Goal: Navigation & Orientation: Go to known website

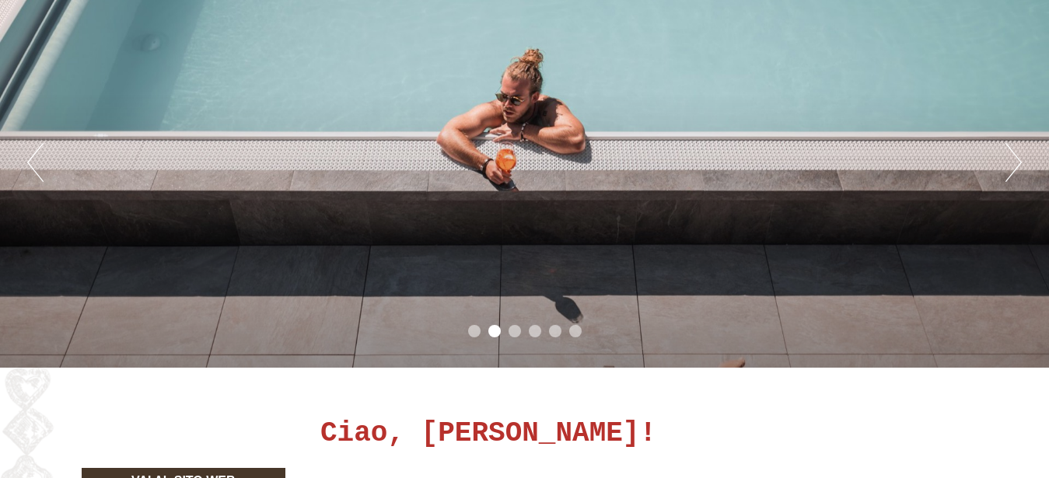
scroll to position [79, 0]
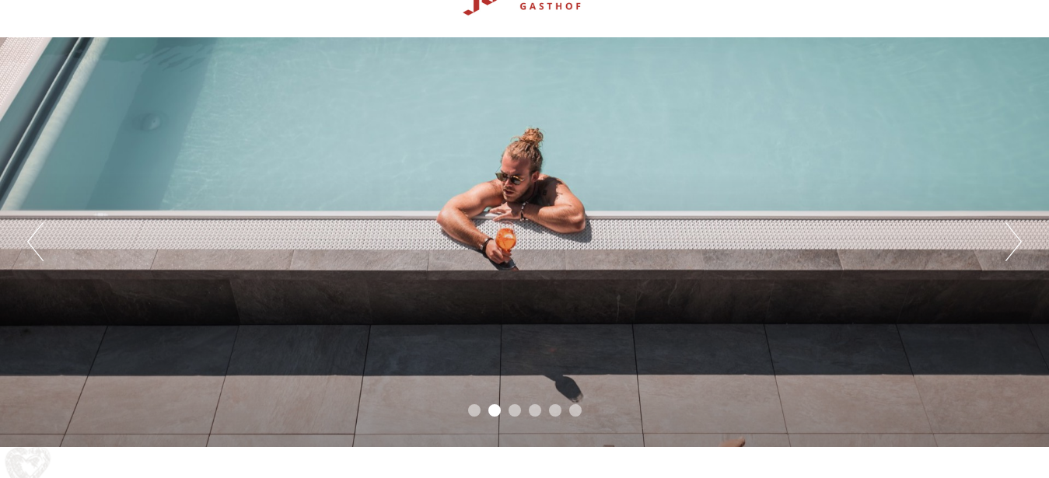
click at [1020, 240] on button "Next" at bounding box center [1013, 241] width 16 height 39
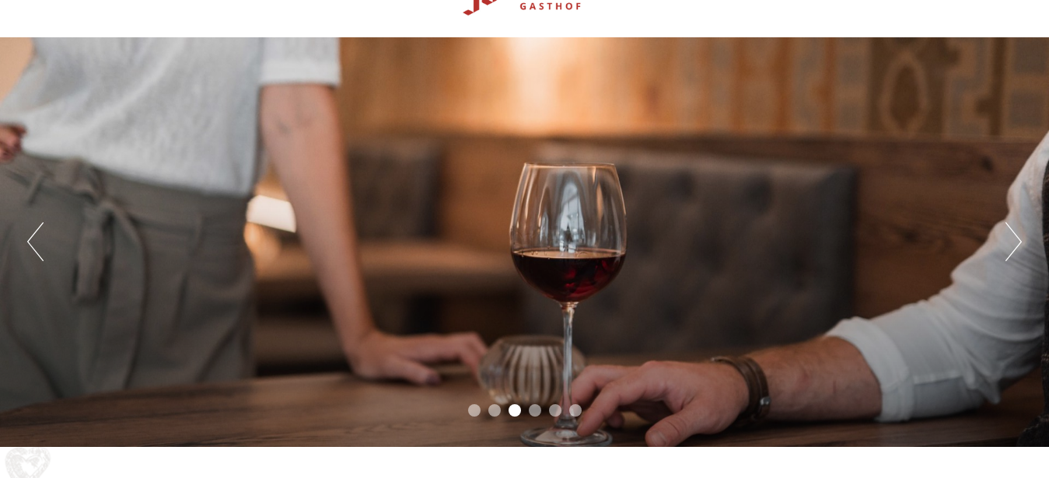
click at [1019, 239] on button "Next" at bounding box center [1013, 241] width 16 height 39
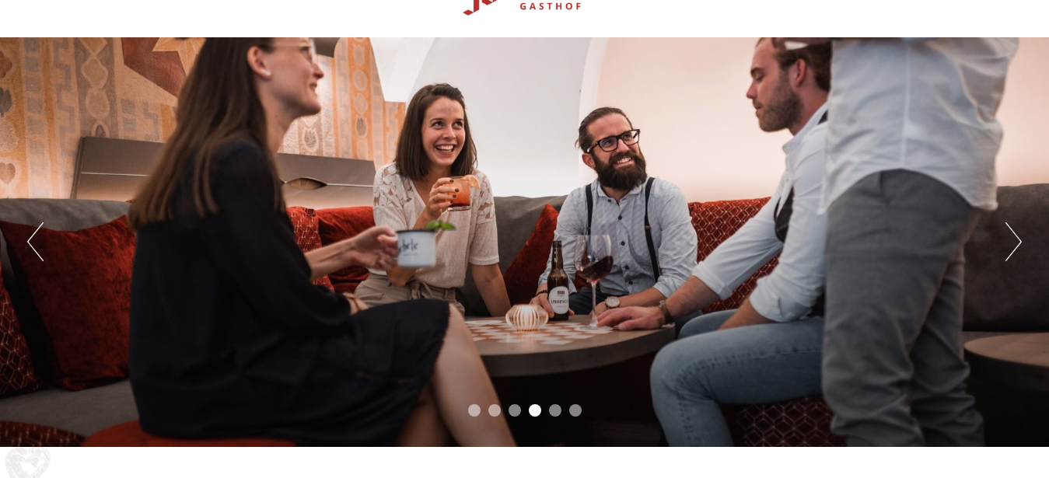
click at [1019, 239] on button "Next" at bounding box center [1013, 241] width 16 height 39
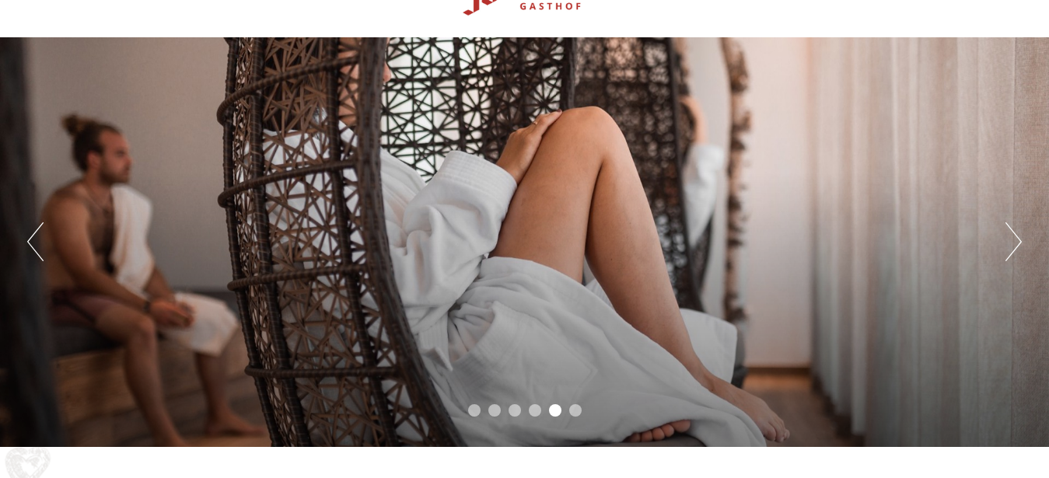
click at [1019, 238] on button "Next" at bounding box center [1013, 241] width 16 height 39
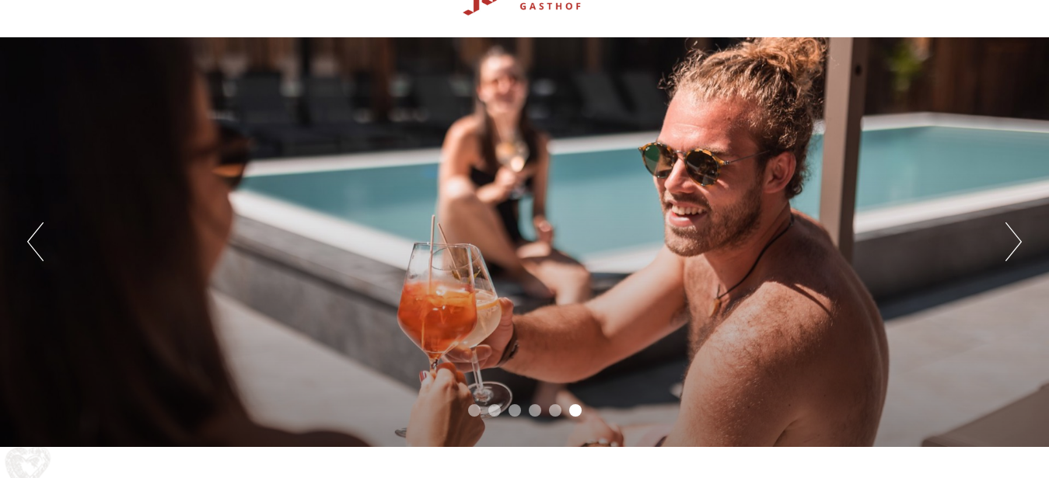
click at [35, 243] on button "Previous" at bounding box center [35, 241] width 16 height 39
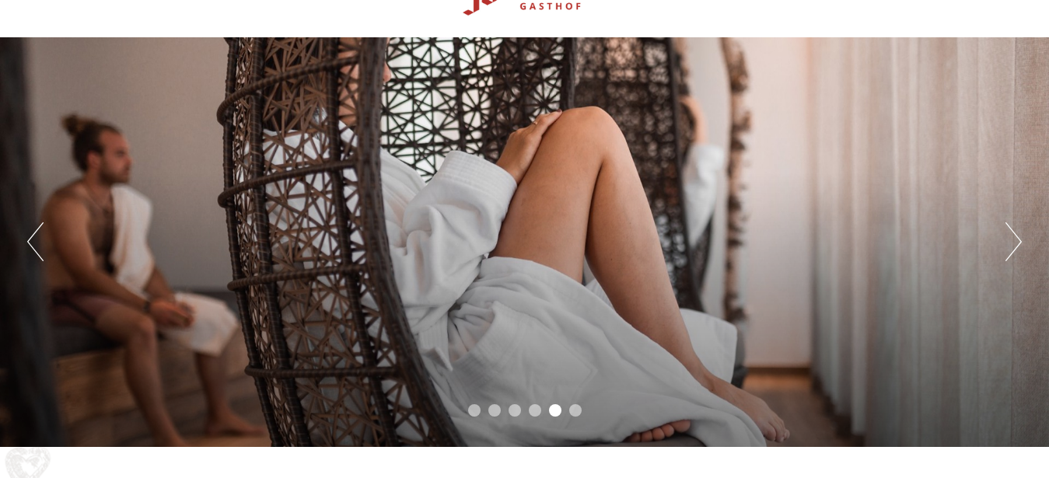
click at [35, 243] on button "Previous" at bounding box center [35, 241] width 16 height 39
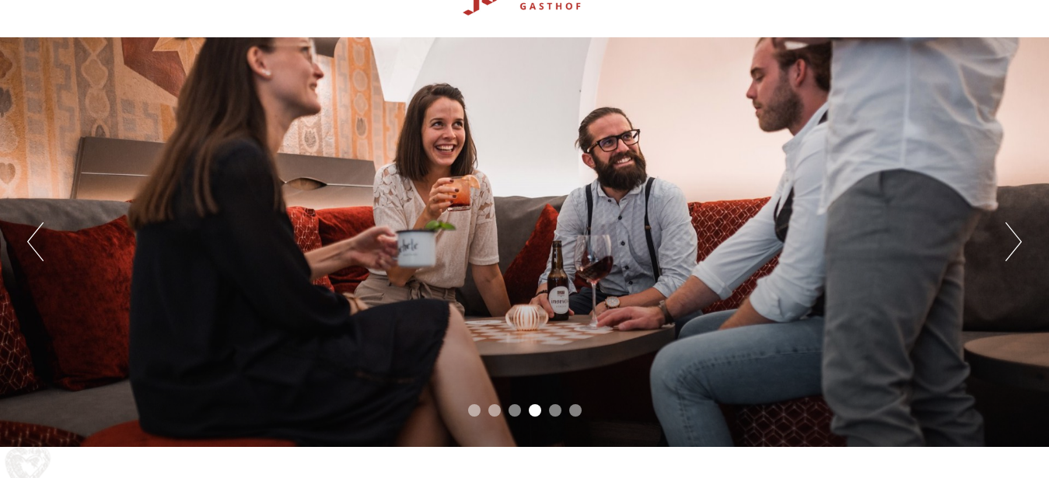
click at [35, 243] on button "Previous" at bounding box center [35, 241] width 16 height 39
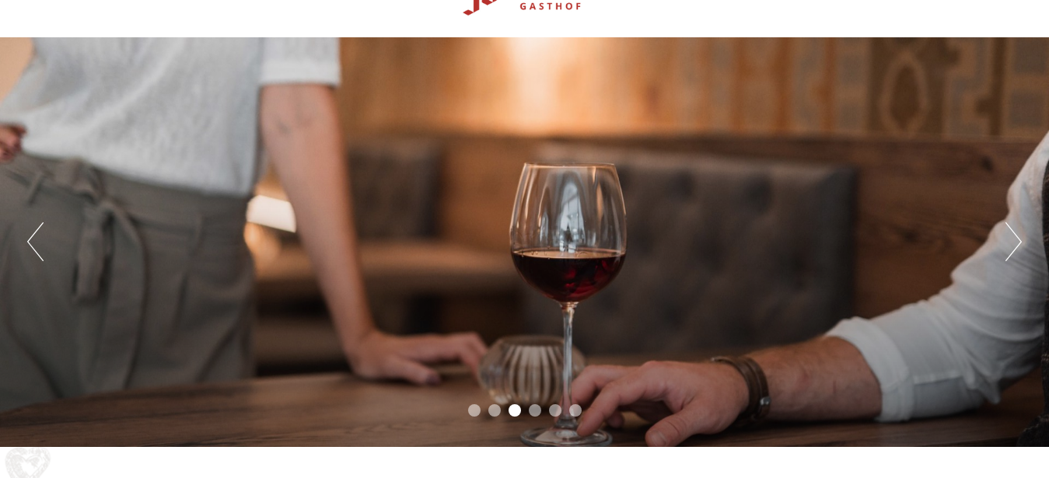
click at [35, 243] on button "Previous" at bounding box center [35, 241] width 16 height 39
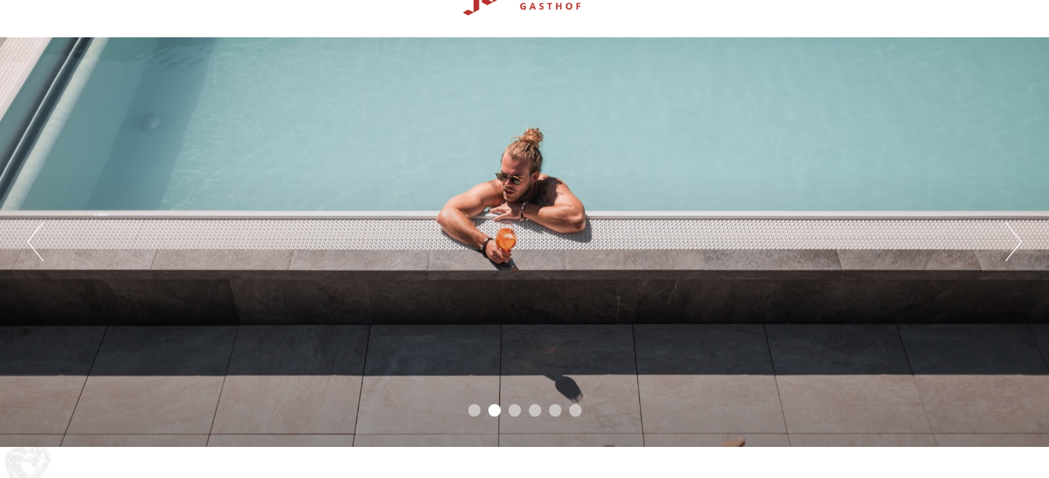
click at [35, 243] on button "Previous" at bounding box center [35, 241] width 16 height 39
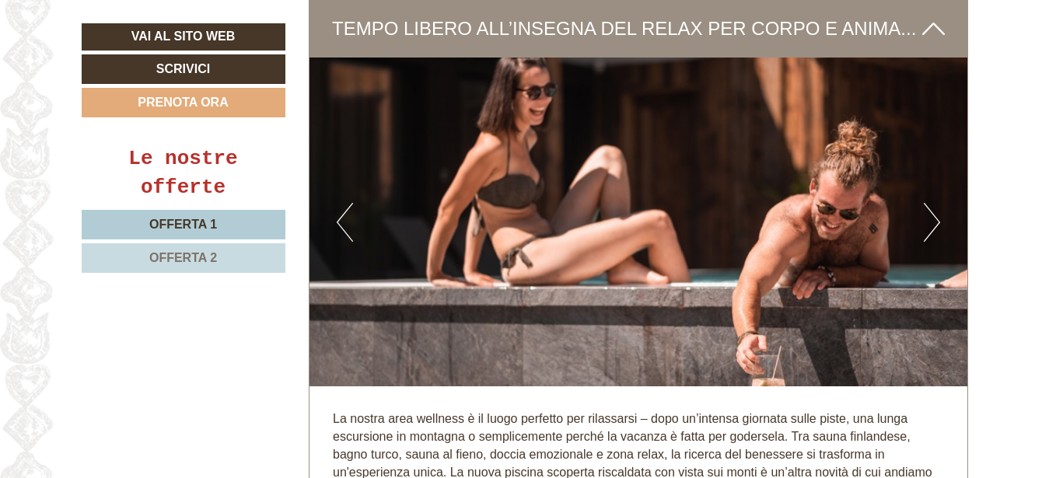
scroll to position [3409, 0]
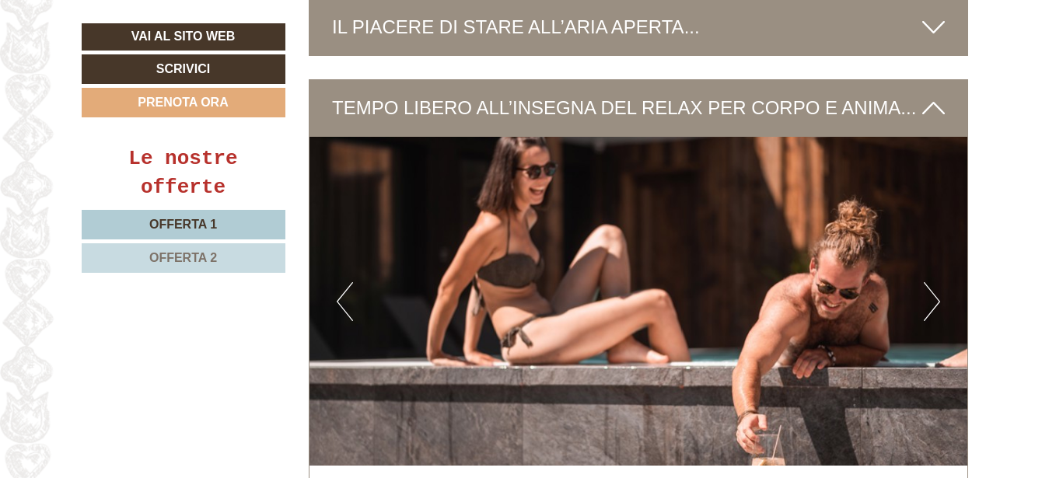
click at [937, 284] on button "Next" at bounding box center [931, 301] width 16 height 39
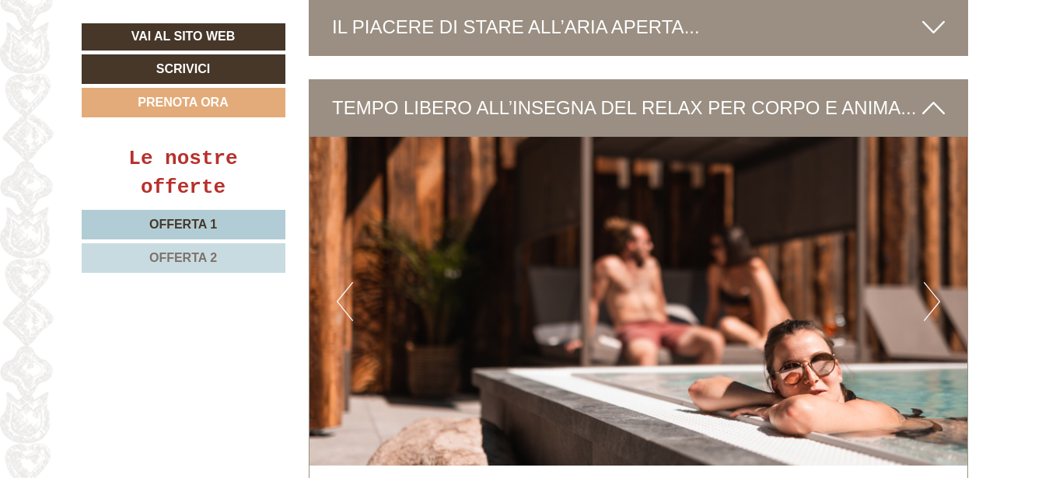
click at [937, 284] on button "Next" at bounding box center [931, 301] width 16 height 39
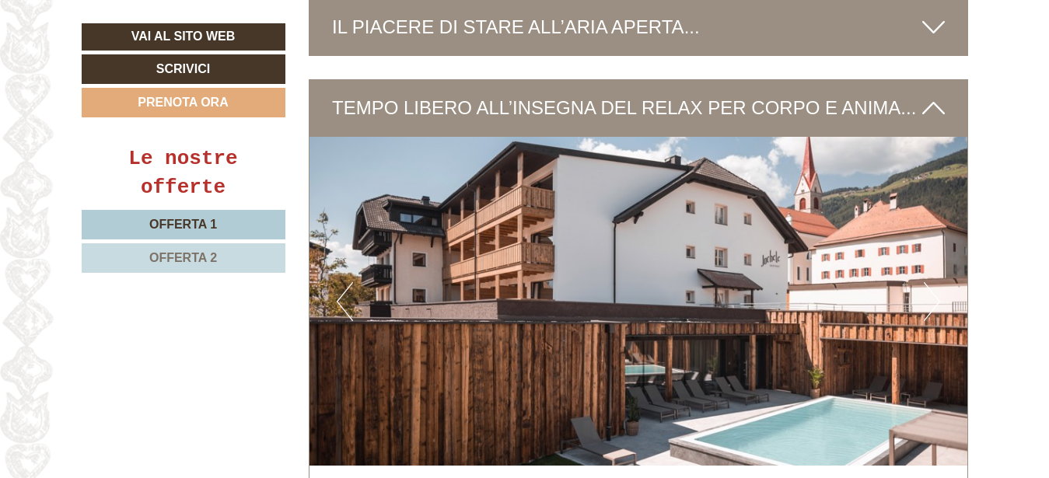
click at [937, 284] on button "Next" at bounding box center [931, 301] width 16 height 39
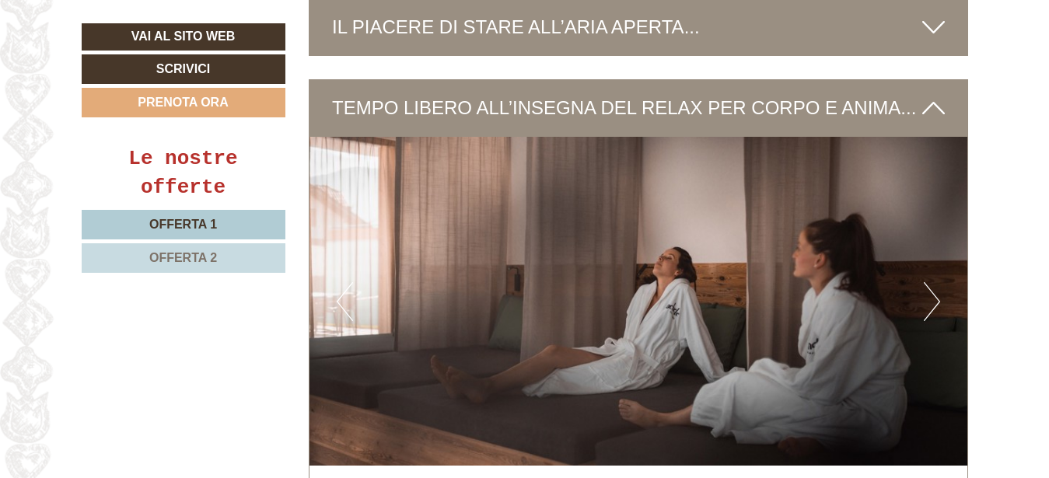
click at [938, 284] on button "Next" at bounding box center [931, 301] width 16 height 39
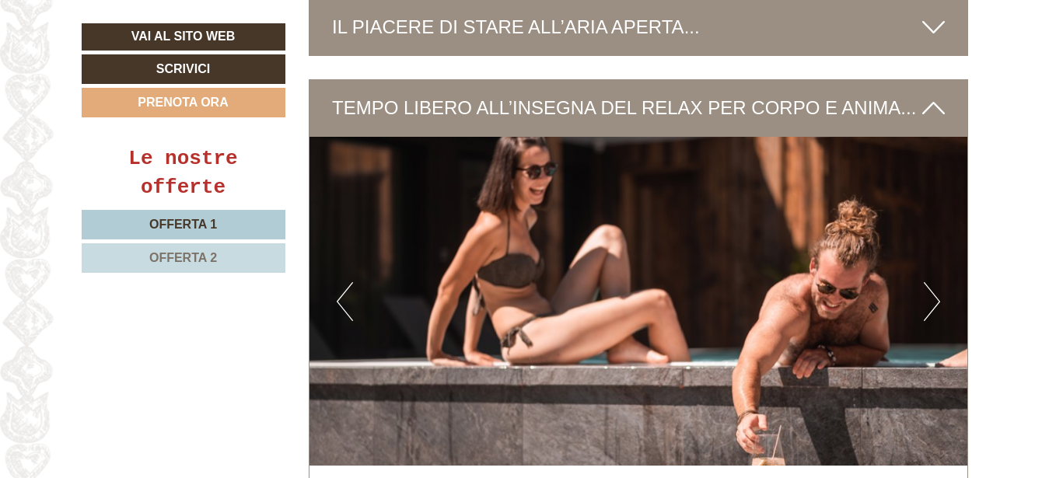
click at [938, 284] on button "Next" at bounding box center [931, 301] width 16 height 39
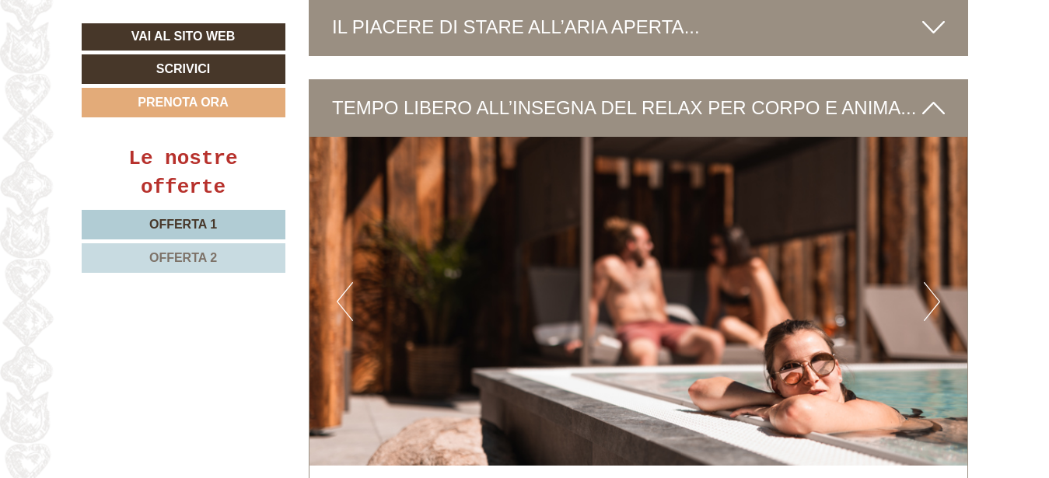
click at [938, 284] on button "Next" at bounding box center [931, 301] width 16 height 39
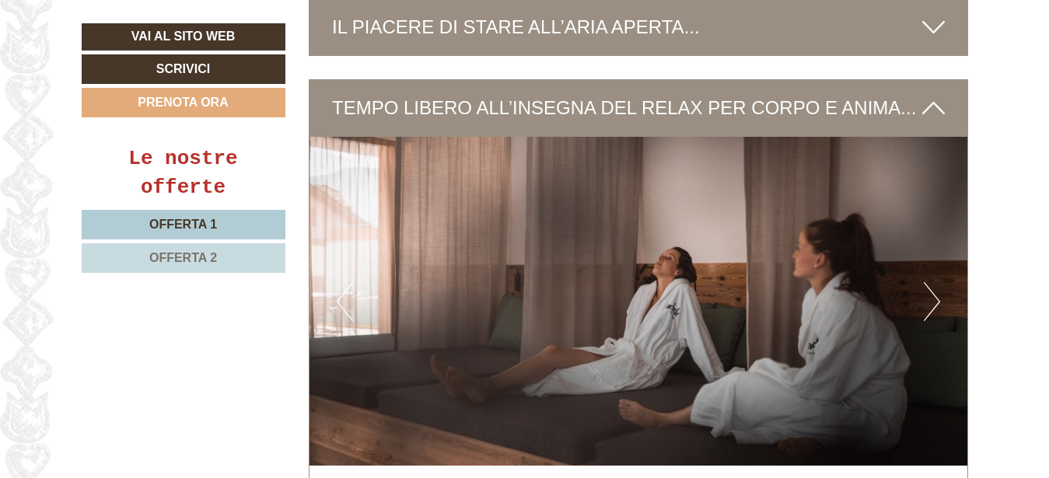
scroll to position [3964, 0]
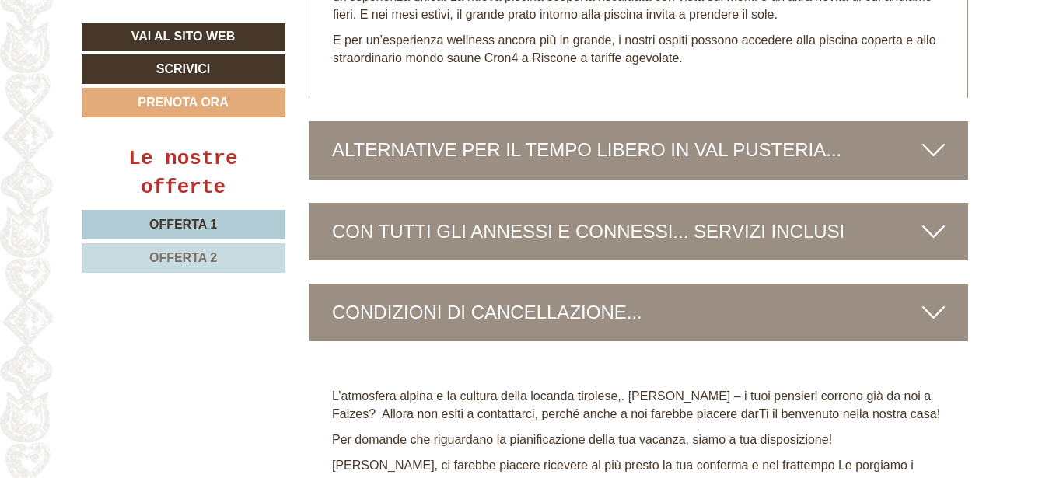
click at [934, 137] on icon at bounding box center [933, 150] width 23 height 26
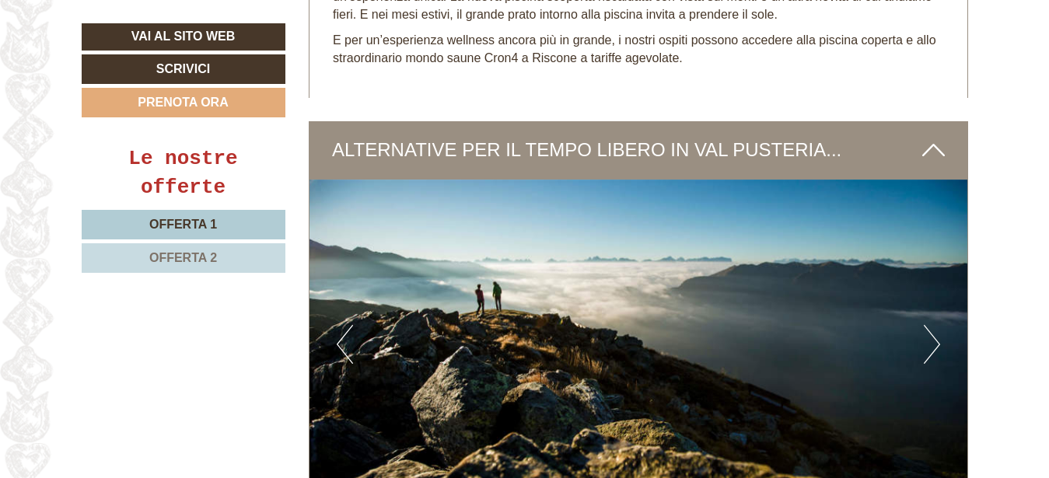
click at [934, 325] on button "Next" at bounding box center [931, 344] width 16 height 39
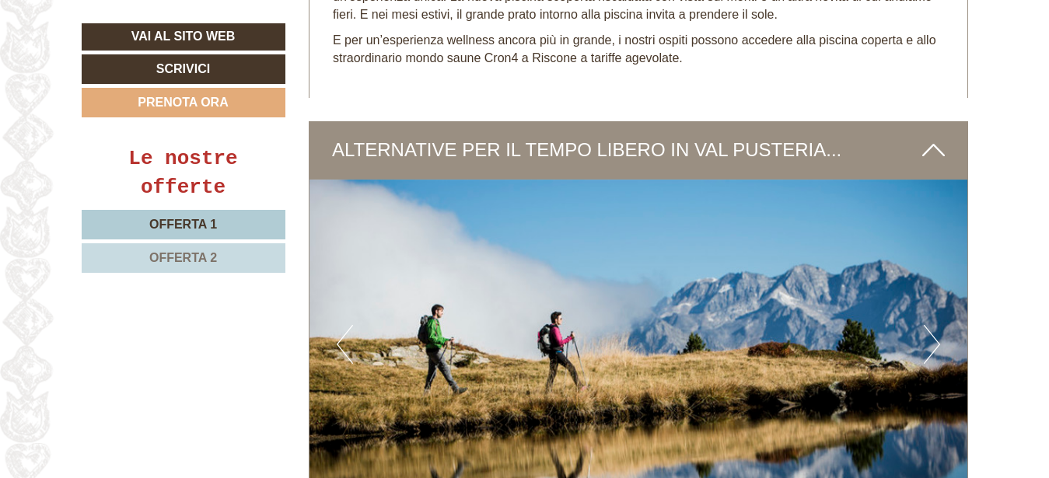
click at [934, 325] on button "Next" at bounding box center [931, 344] width 16 height 39
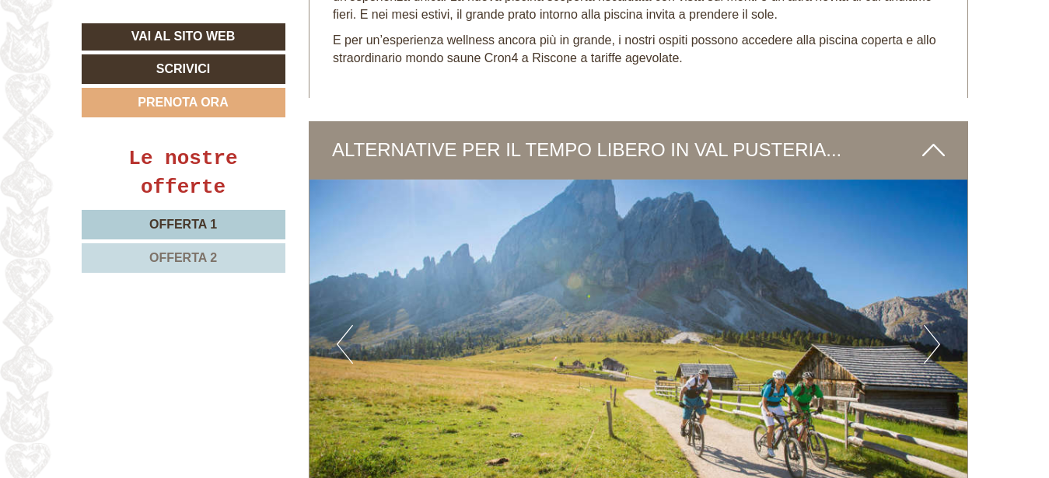
click at [931, 325] on button "Next" at bounding box center [931, 344] width 16 height 39
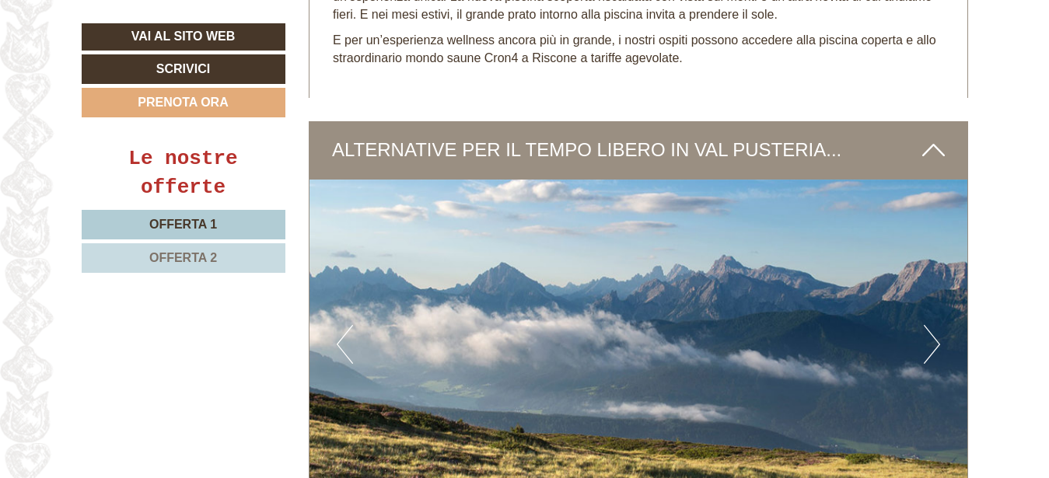
click at [931, 325] on button "Next" at bounding box center [931, 344] width 16 height 39
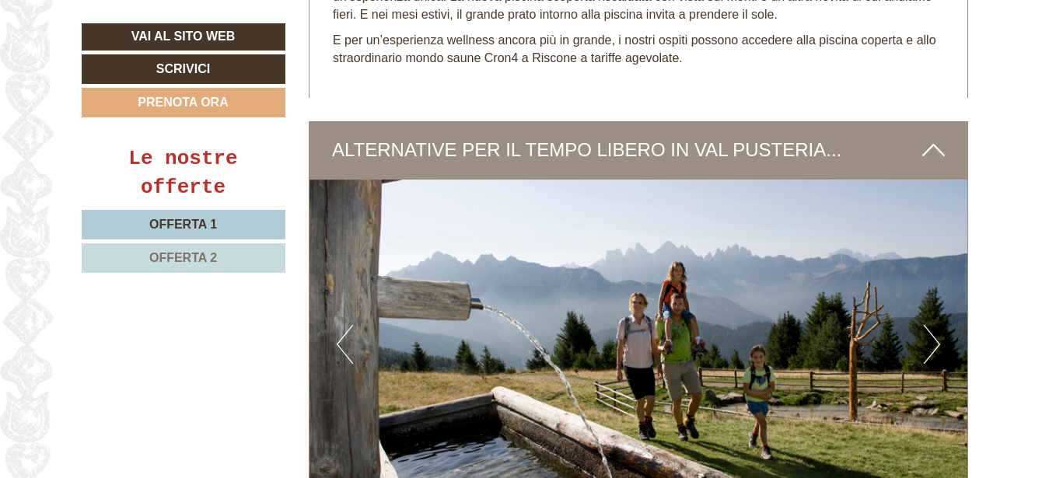
click at [931, 325] on button "Next" at bounding box center [931, 344] width 16 height 39
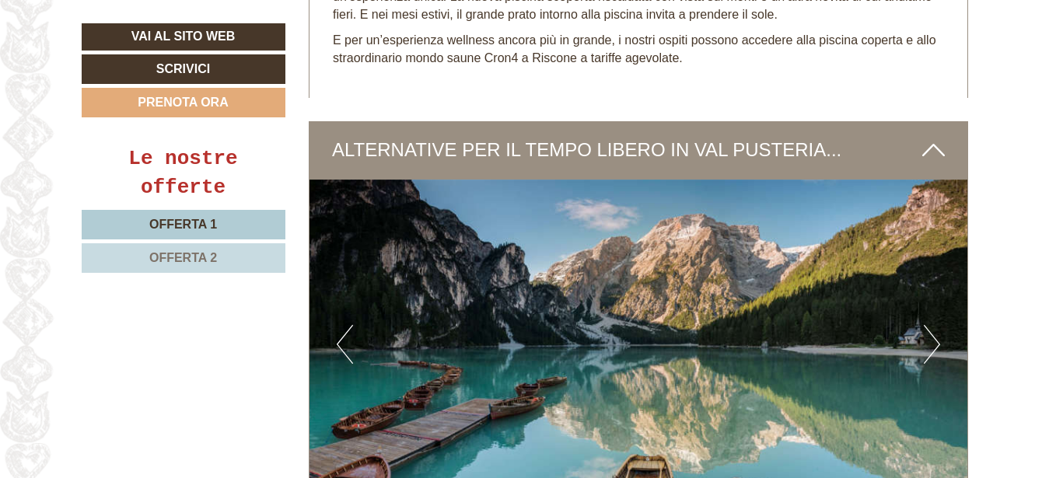
click at [931, 325] on button "Next" at bounding box center [931, 344] width 16 height 39
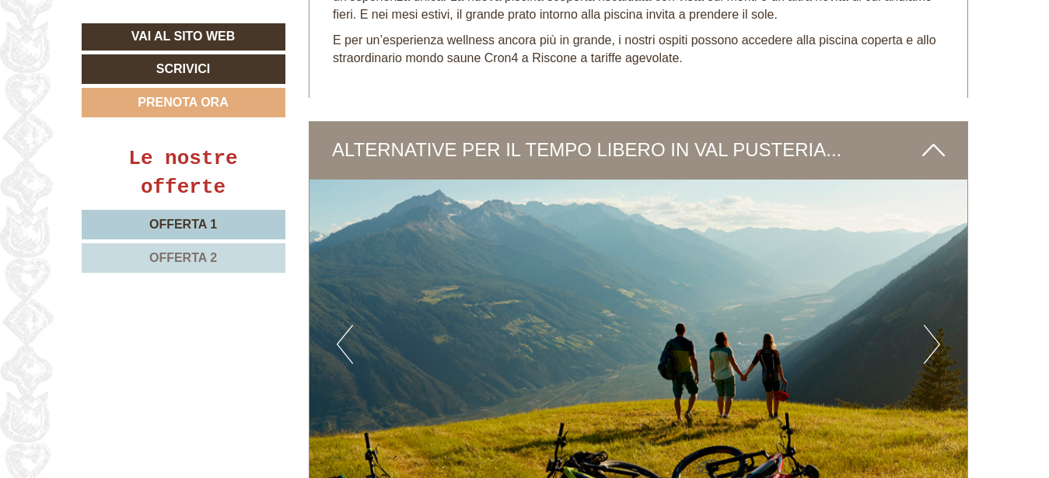
click at [931, 325] on button "Next" at bounding box center [931, 344] width 16 height 39
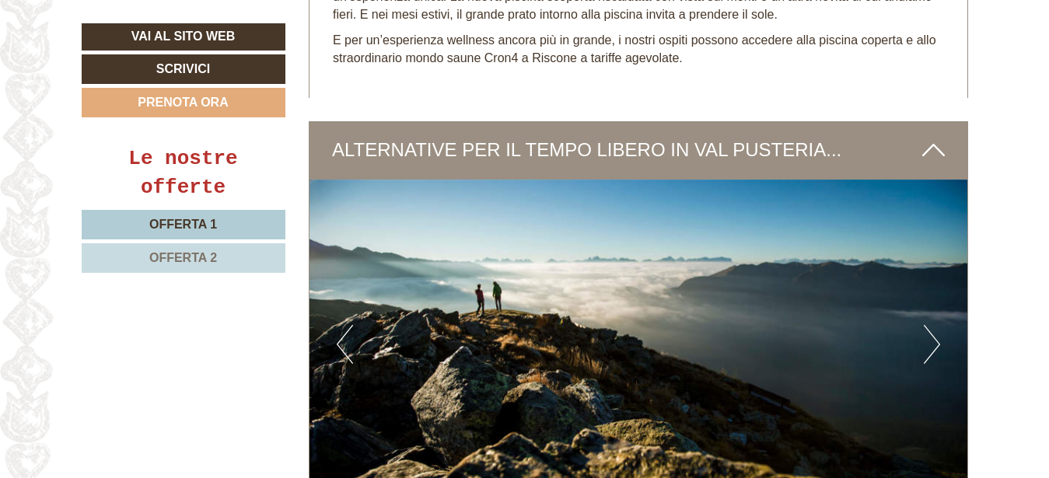
click at [931, 325] on button "Next" at bounding box center [931, 344] width 16 height 39
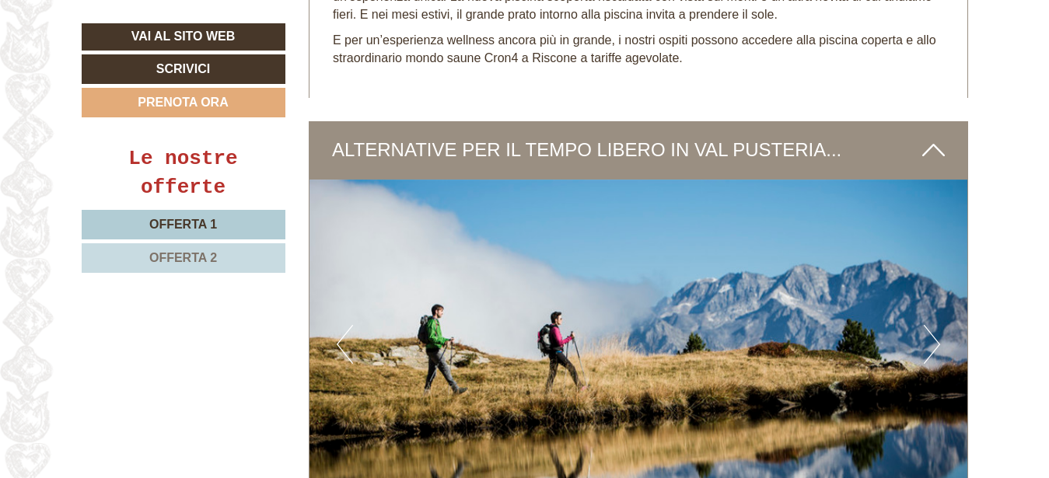
click at [937, 137] on icon at bounding box center [933, 150] width 23 height 26
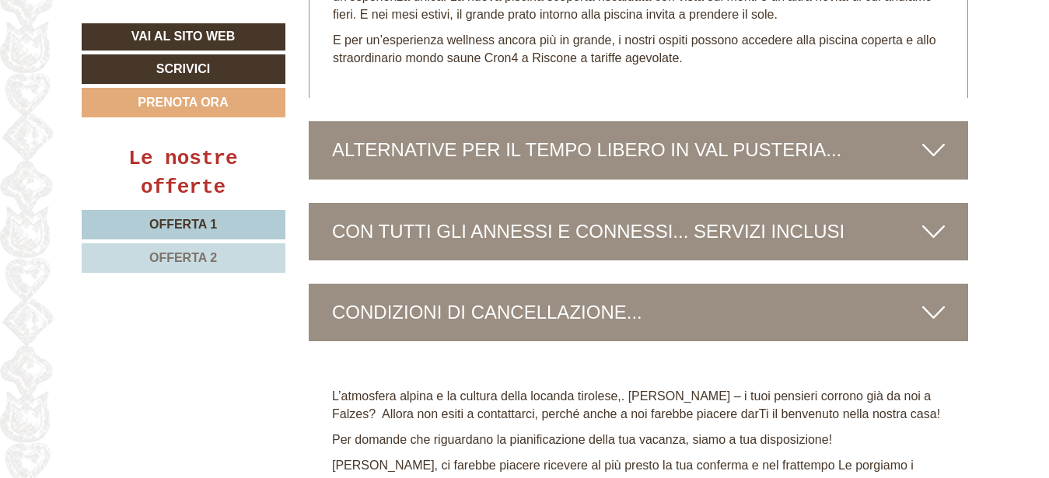
click at [933, 218] on icon at bounding box center [933, 231] width 23 height 26
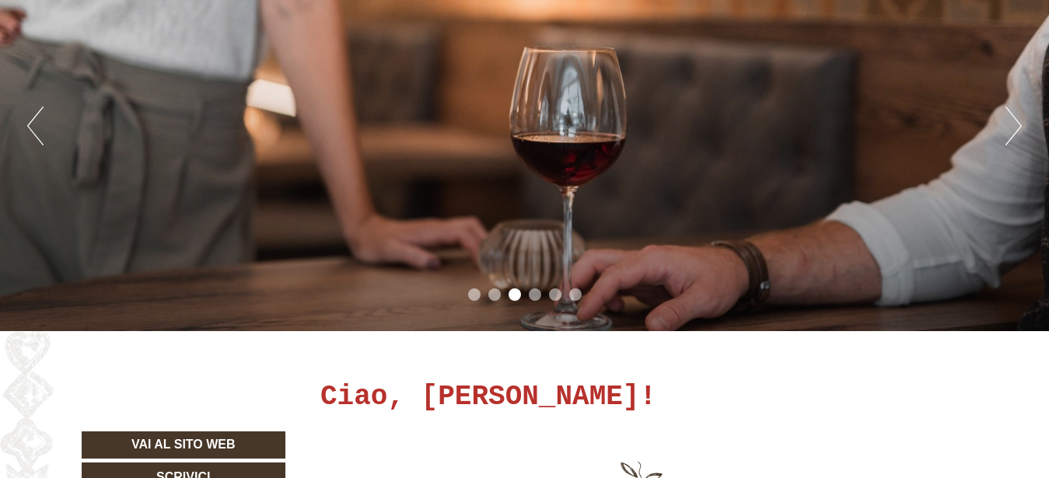
scroll to position [238, 0]
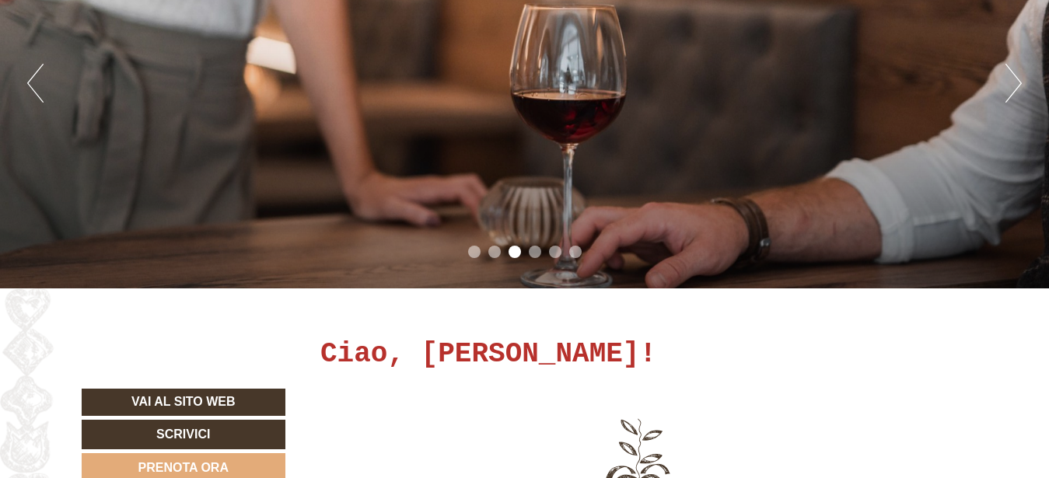
click at [476, 250] on li "1" at bounding box center [474, 252] width 12 height 12
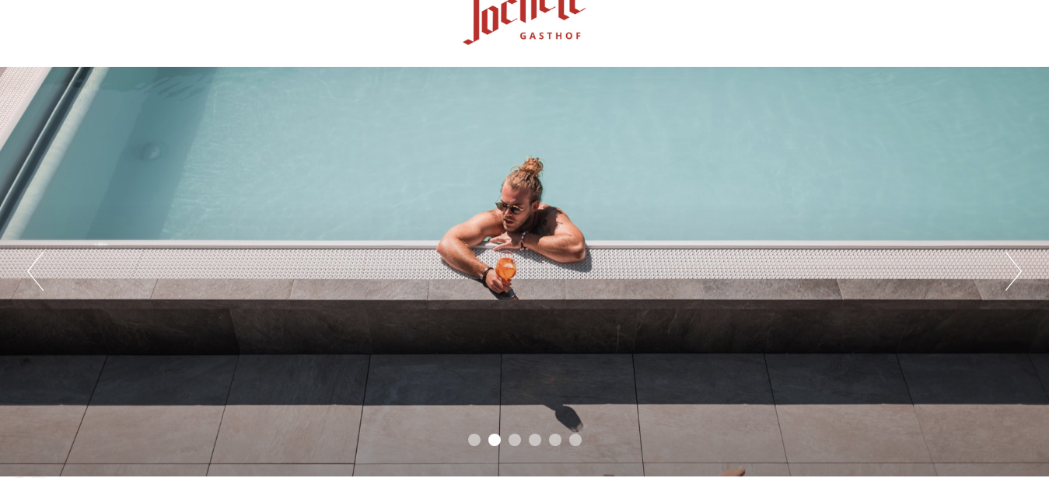
scroll to position [79, 0]
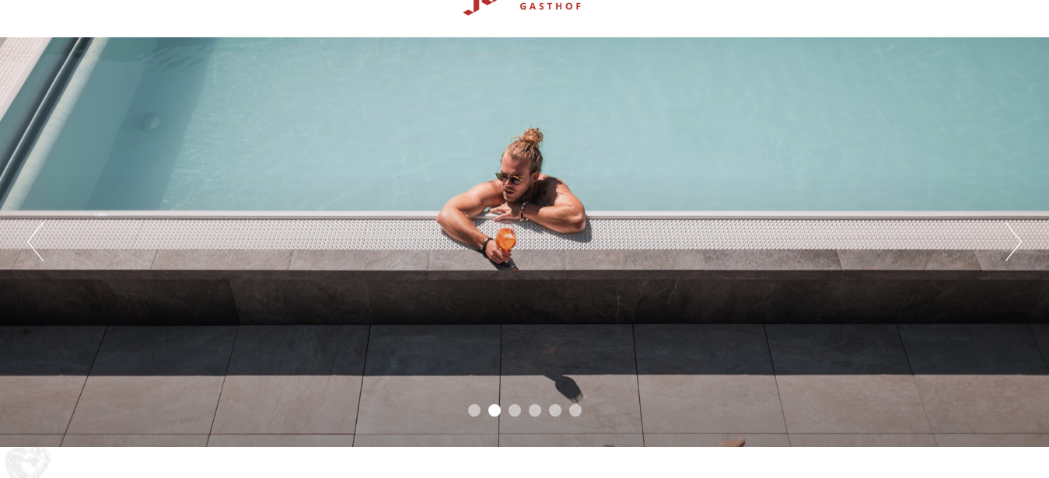
click at [512, 409] on li "3" at bounding box center [514, 410] width 12 height 12
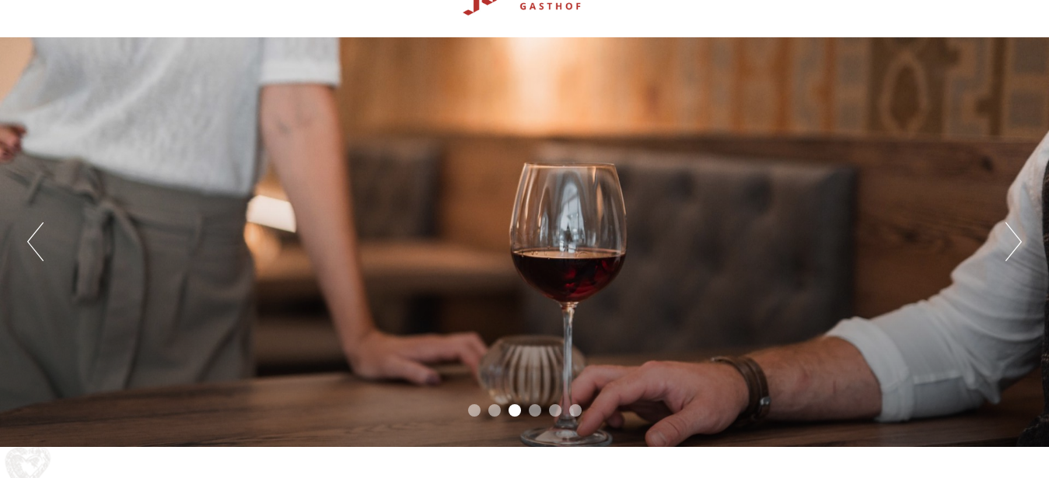
click at [532, 412] on li "4" at bounding box center [535, 410] width 12 height 12
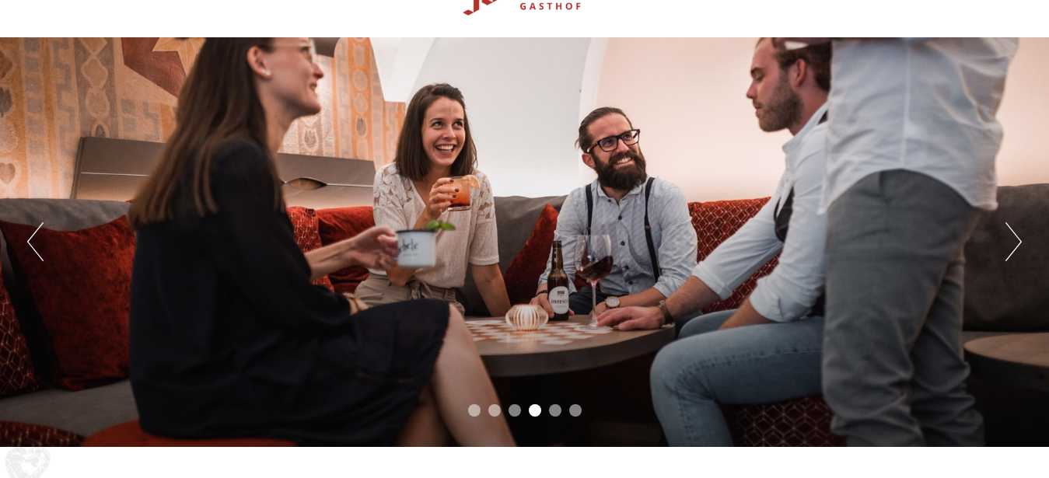
click at [555, 411] on li "5" at bounding box center [555, 410] width 12 height 12
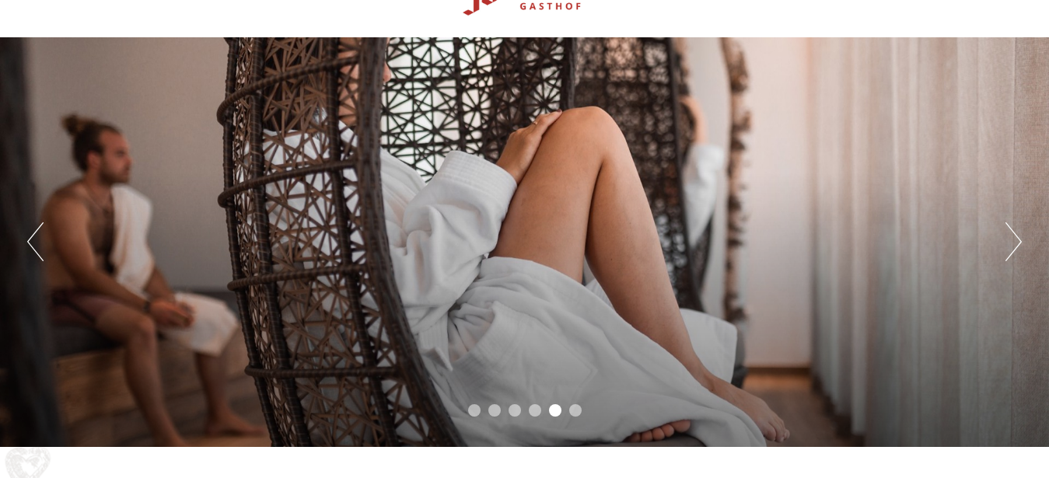
click at [580, 408] on li "6" at bounding box center [575, 410] width 12 height 12
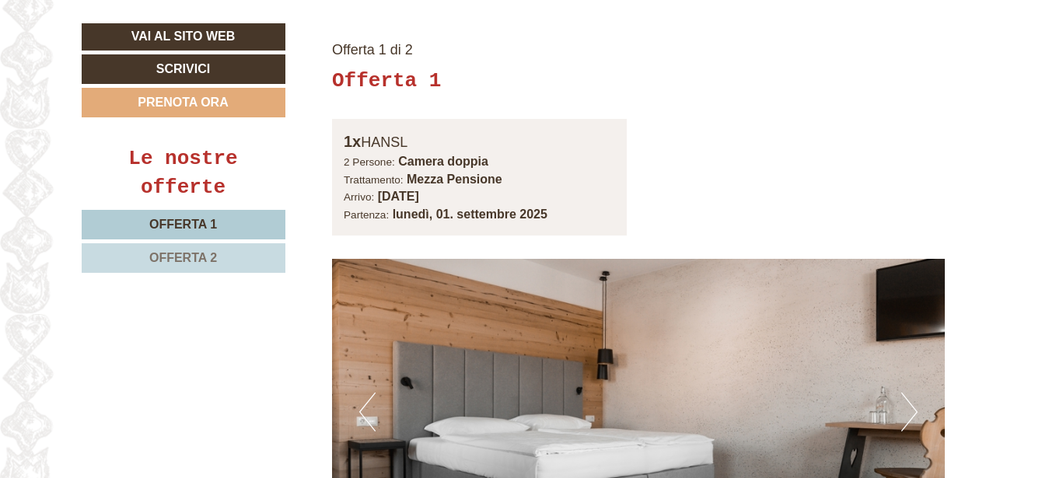
scroll to position [1189, 0]
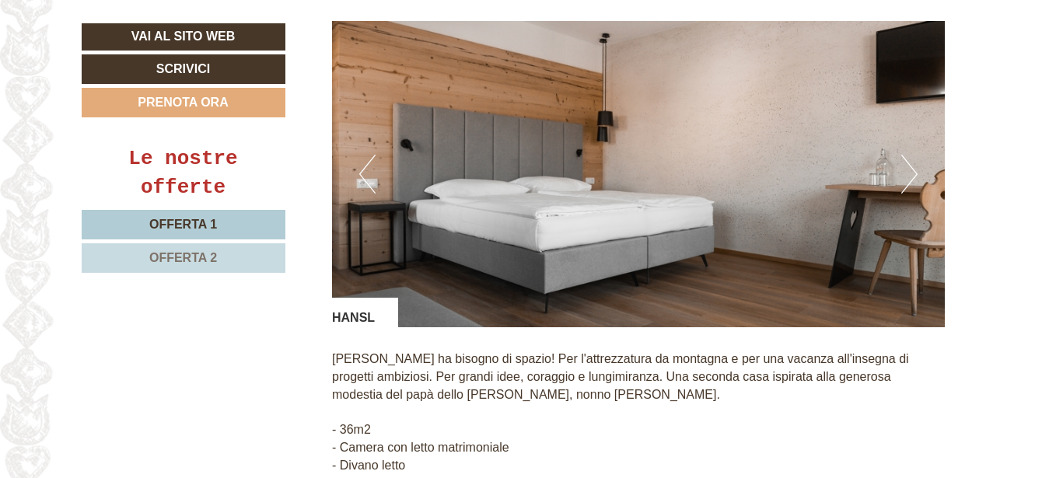
click at [910, 155] on button "Next" at bounding box center [909, 174] width 16 height 39
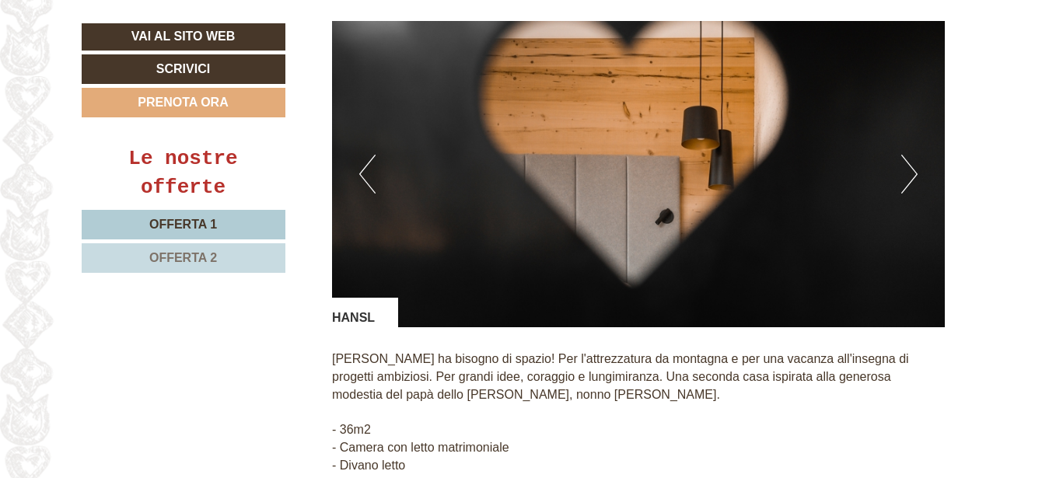
click at [909, 155] on button "Next" at bounding box center [909, 174] width 16 height 39
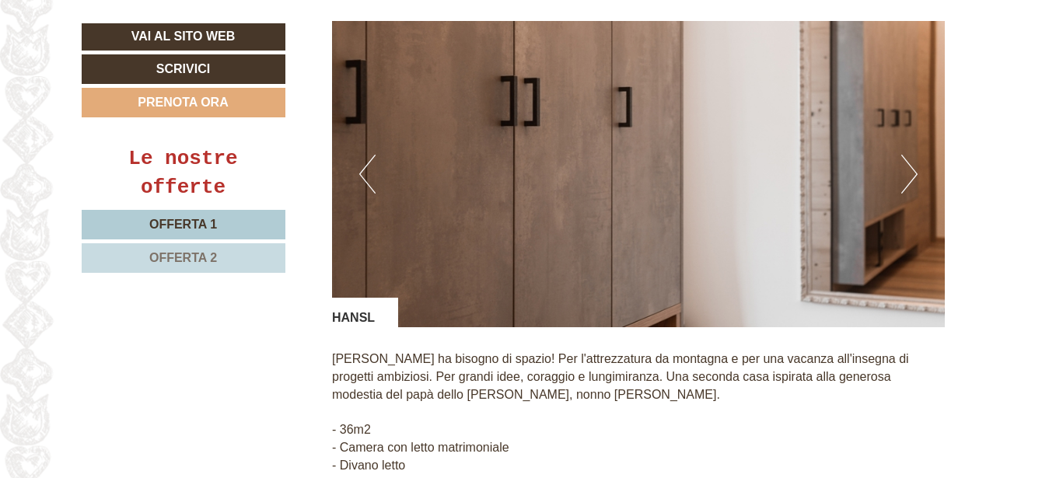
click at [909, 155] on button "Next" at bounding box center [909, 174] width 16 height 39
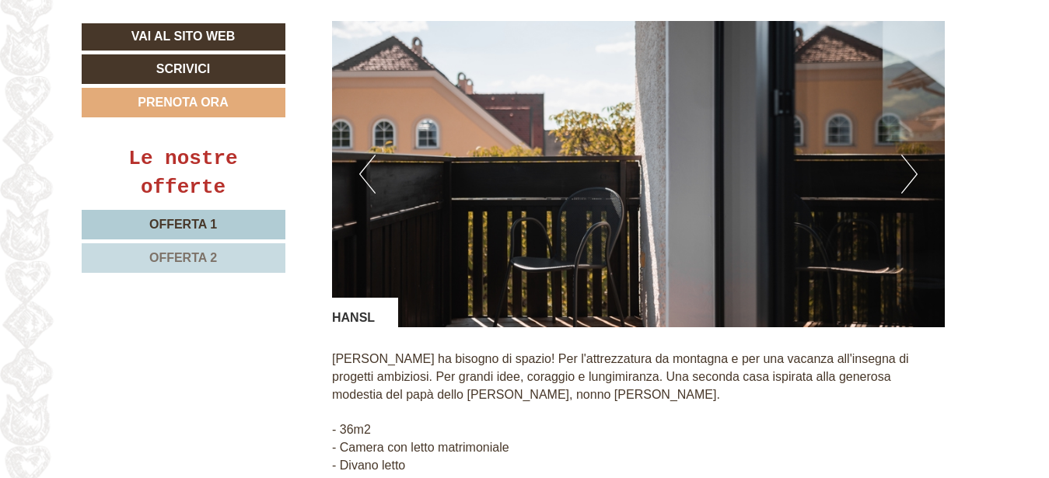
click at [908, 155] on button "Next" at bounding box center [909, 174] width 16 height 39
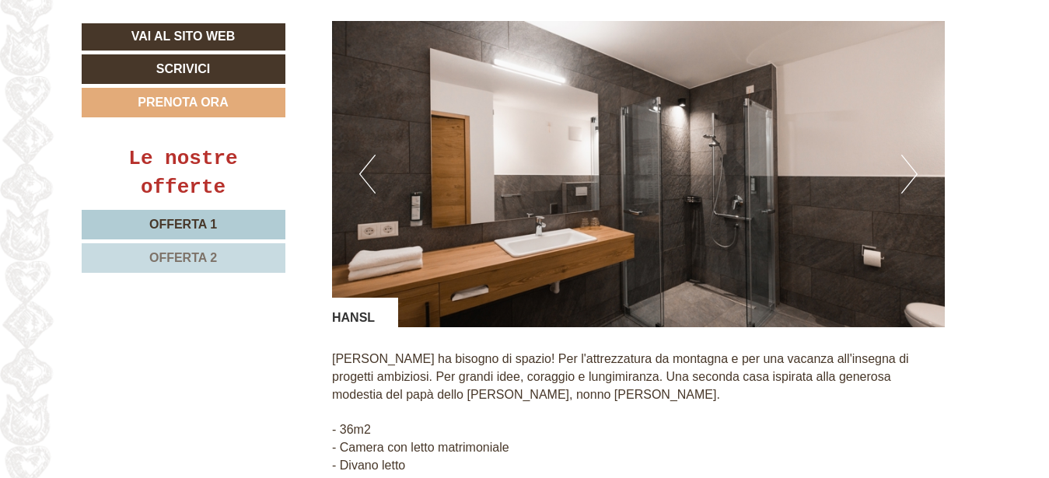
click at [908, 155] on button "Next" at bounding box center [909, 174] width 16 height 39
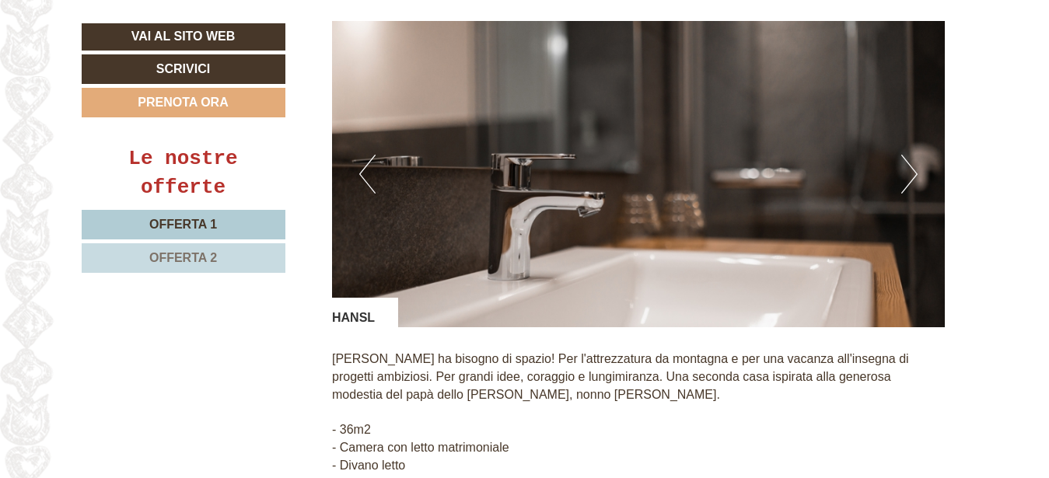
click at [907, 155] on button "Next" at bounding box center [909, 174] width 16 height 39
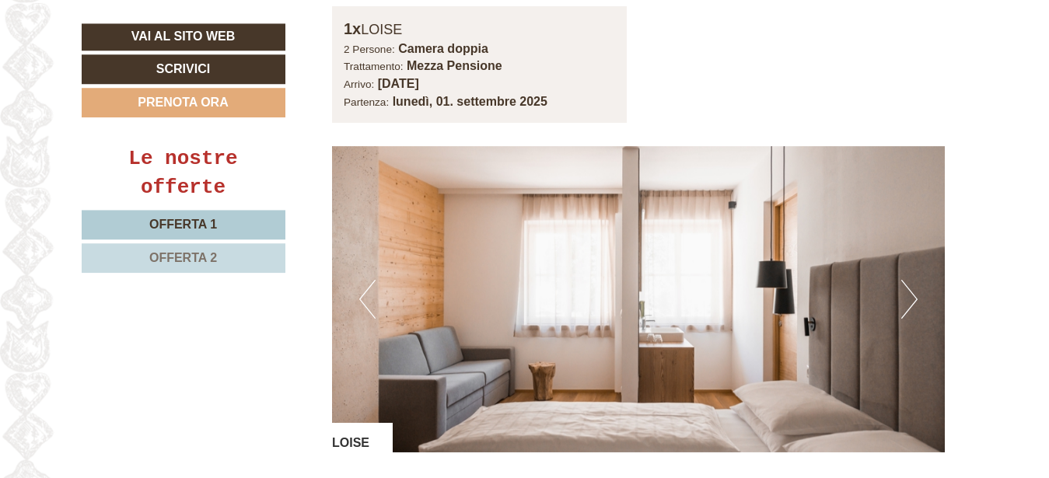
scroll to position [2220, 0]
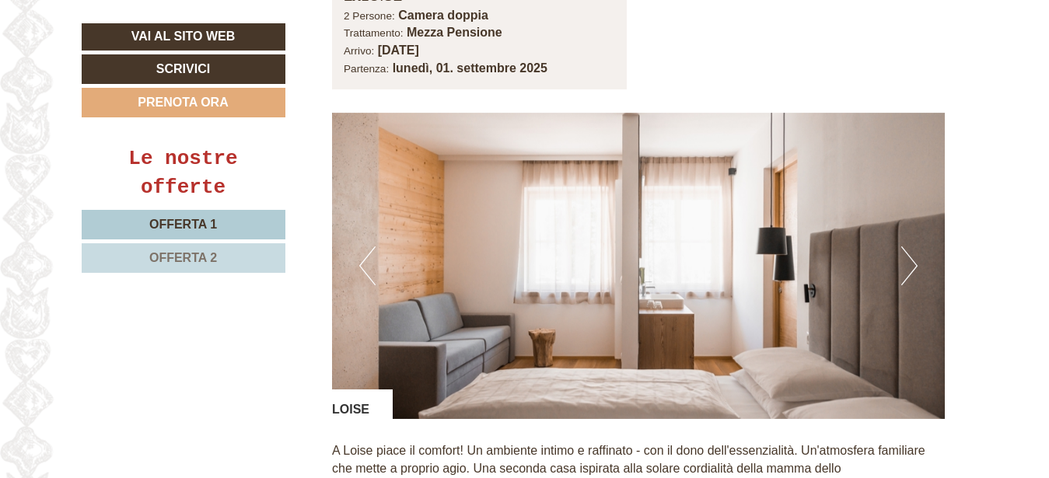
click at [919, 242] on img at bounding box center [638, 266] width 613 height 306
click at [909, 246] on button "Next" at bounding box center [909, 265] width 16 height 39
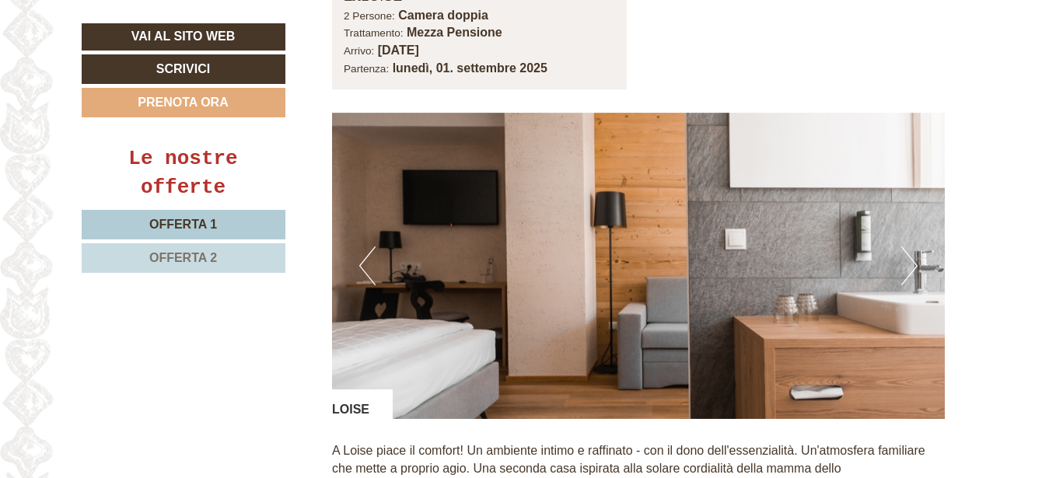
click at [909, 246] on button "Next" at bounding box center [909, 265] width 16 height 39
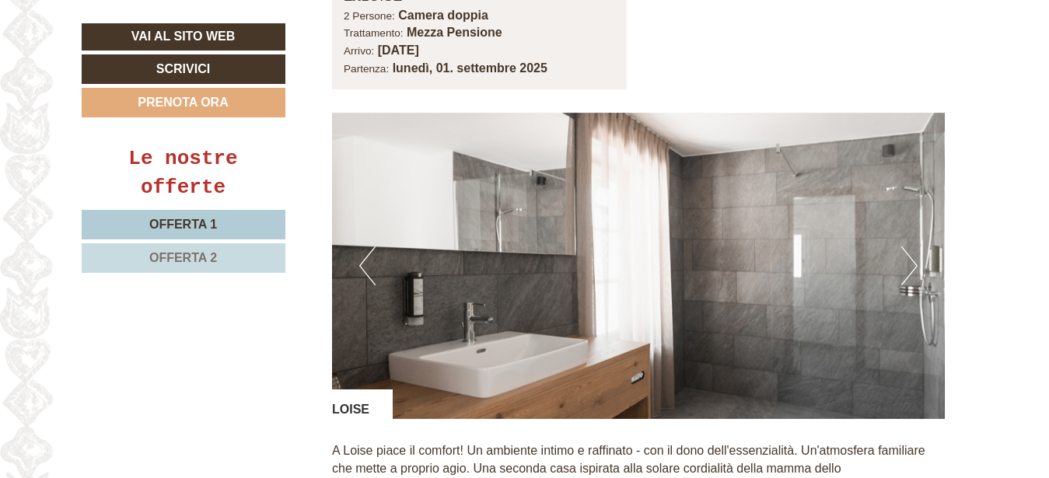
click at [909, 246] on button "Next" at bounding box center [909, 265] width 16 height 39
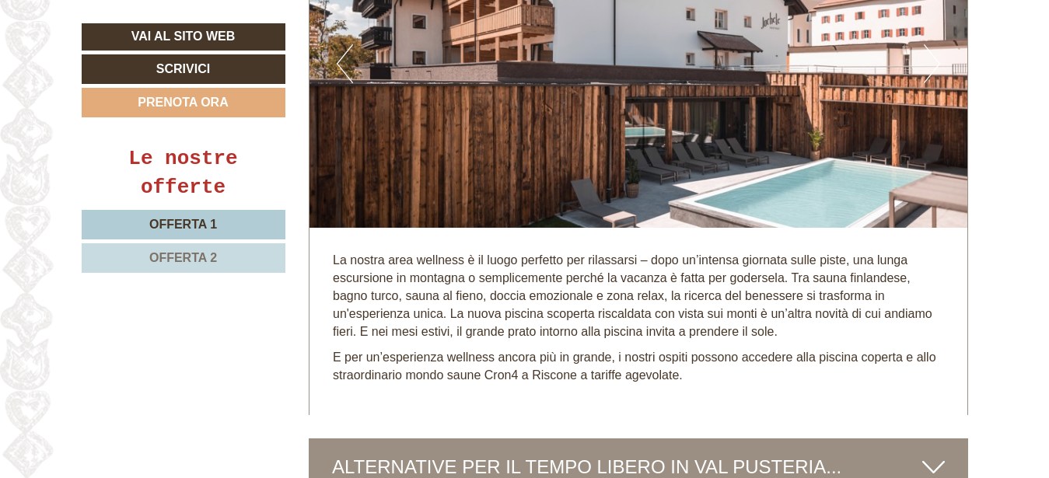
scroll to position [4123, 0]
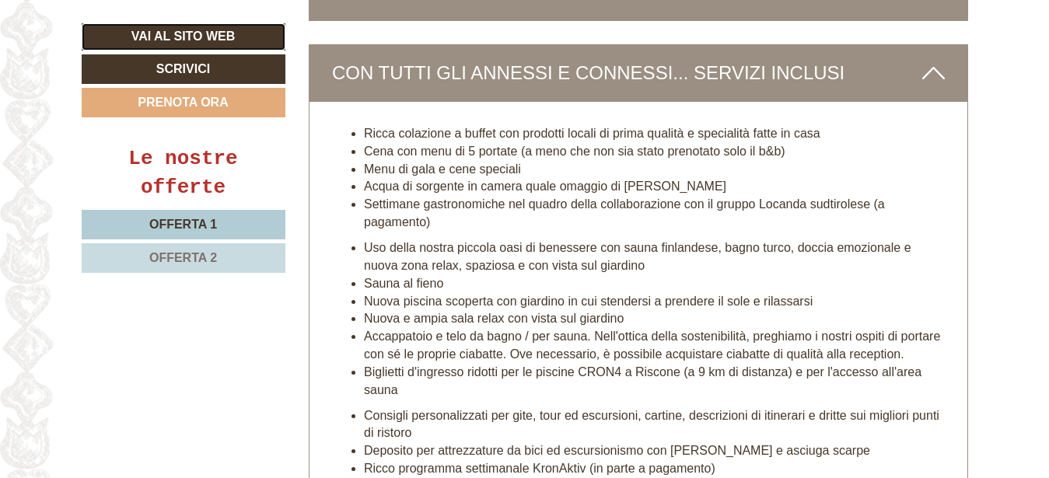
click at [170, 38] on link "Vai al sito web" at bounding box center [184, 36] width 204 height 27
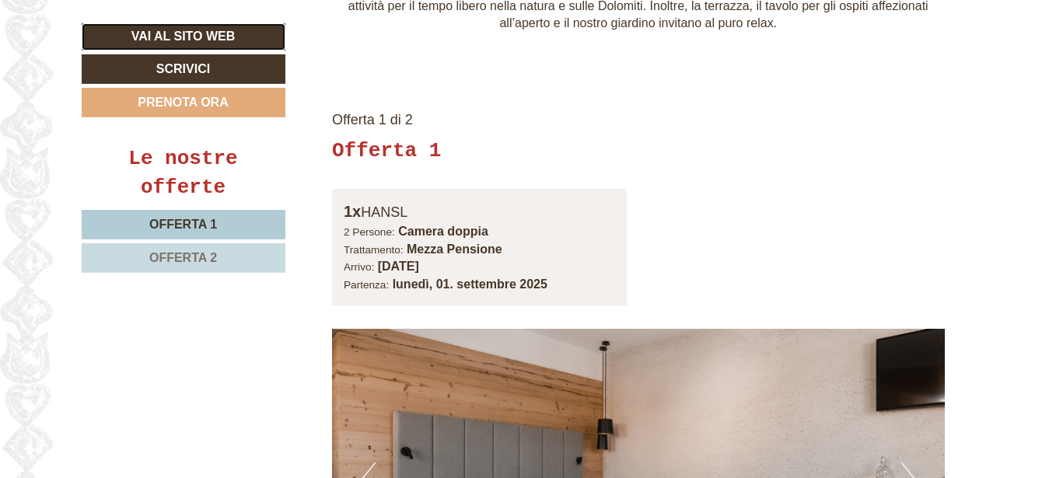
scroll to position [773, 0]
